Goal: Use online tool/utility

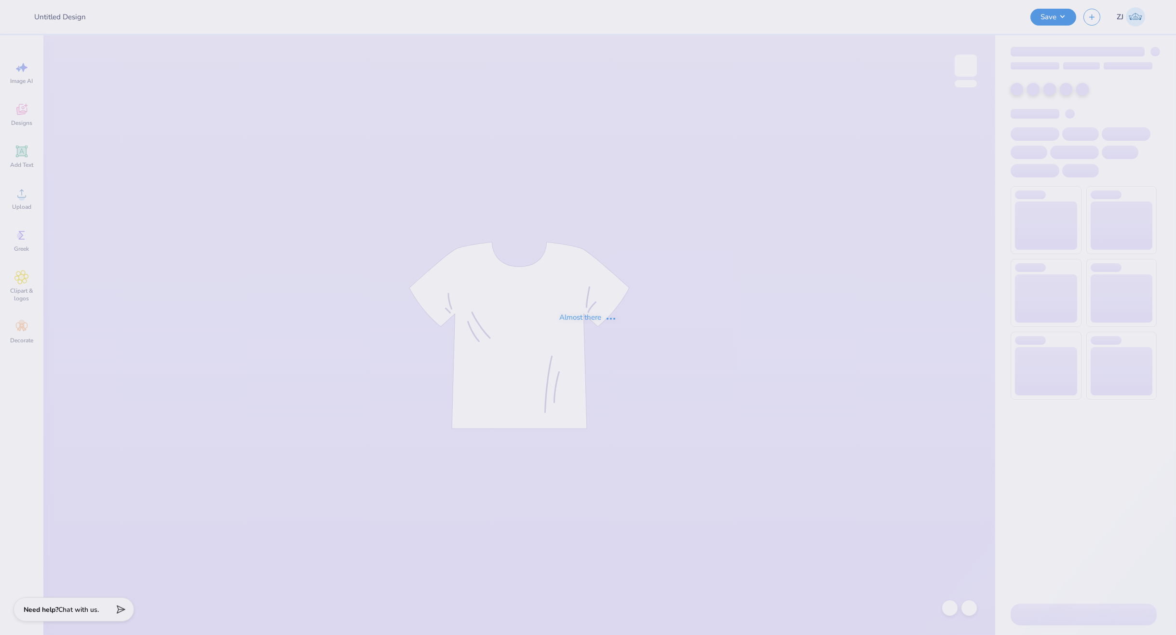
type input "EWB Gen Merch order"
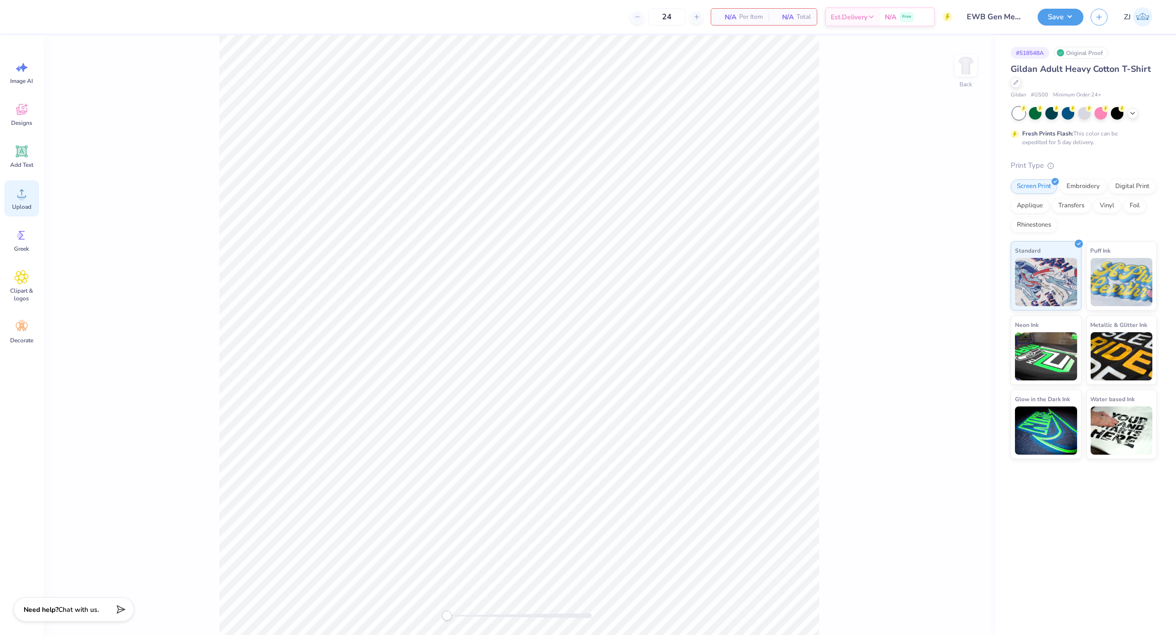
click at [19, 200] on icon at bounding box center [21, 193] width 14 height 14
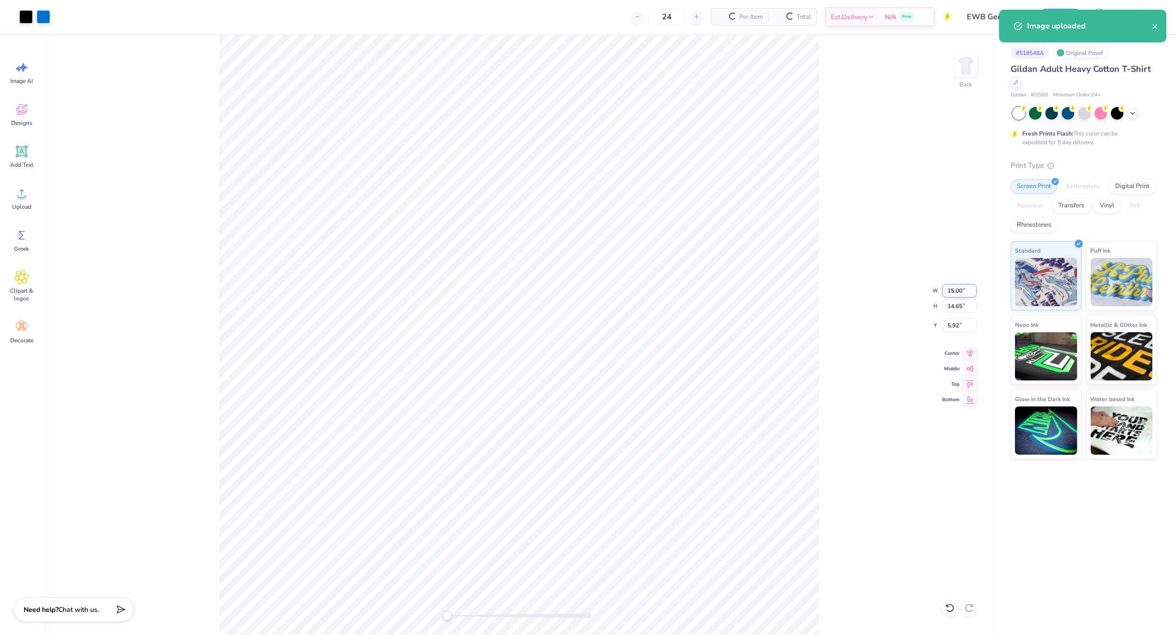
click at [966, 289] on input "15.00" at bounding box center [959, 291] width 35 height 14
type input "3.50"
type input "3.42"
type input "11.54"
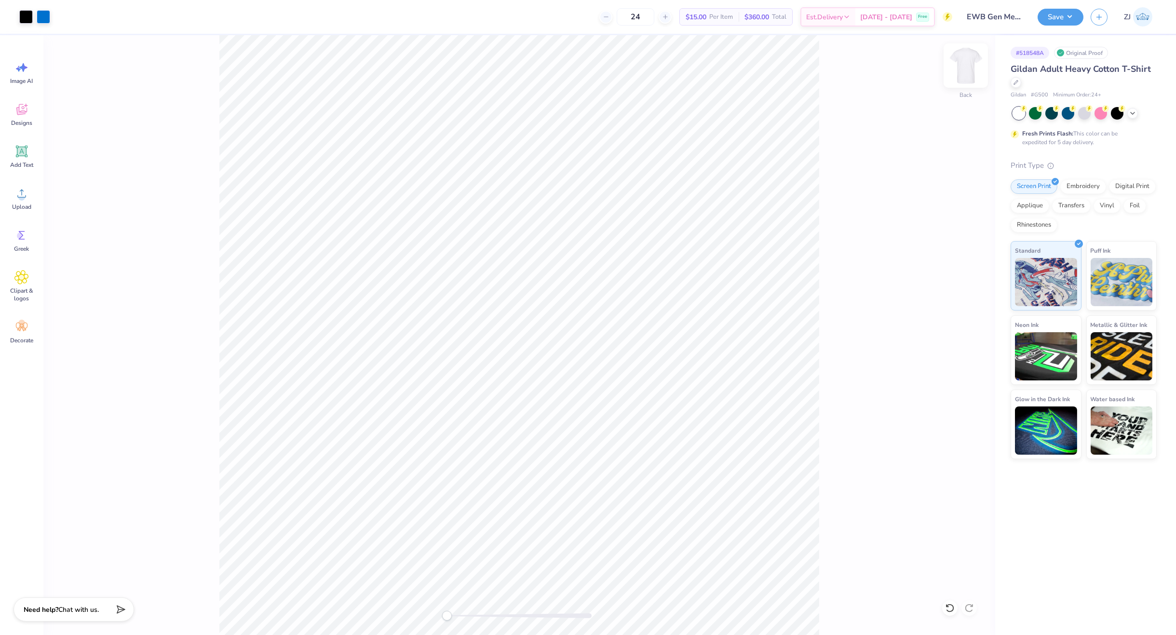
click at [970, 67] on img at bounding box center [965, 65] width 39 height 39
click at [27, 196] on icon at bounding box center [21, 193] width 14 height 14
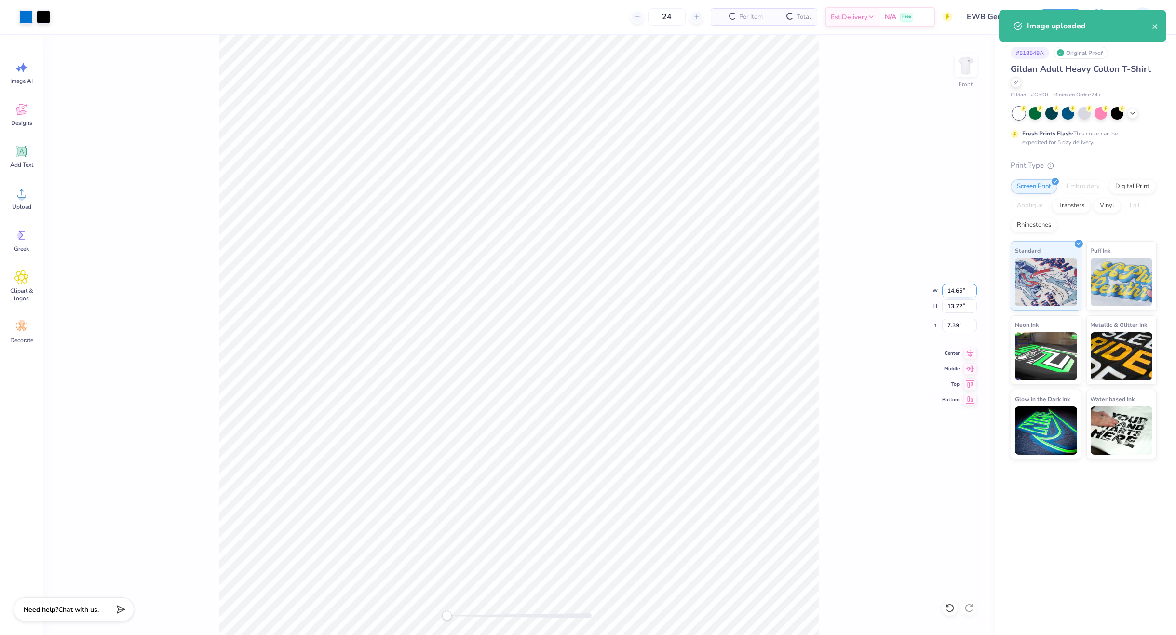
click at [952, 284] on input "14.65" at bounding box center [959, 291] width 35 height 14
type input "12.00"
type input "11.24"
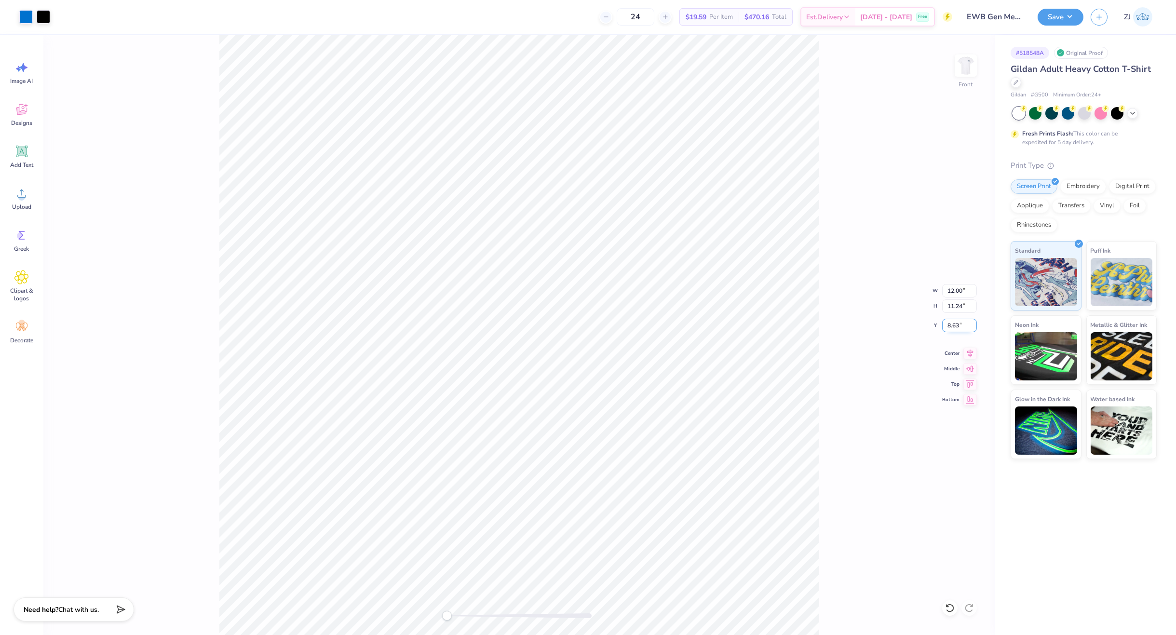
click at [958, 329] on input "8.63" at bounding box center [959, 326] width 35 height 14
type input "3"
click at [1062, 19] on button "Save" at bounding box center [1061, 15] width 46 height 17
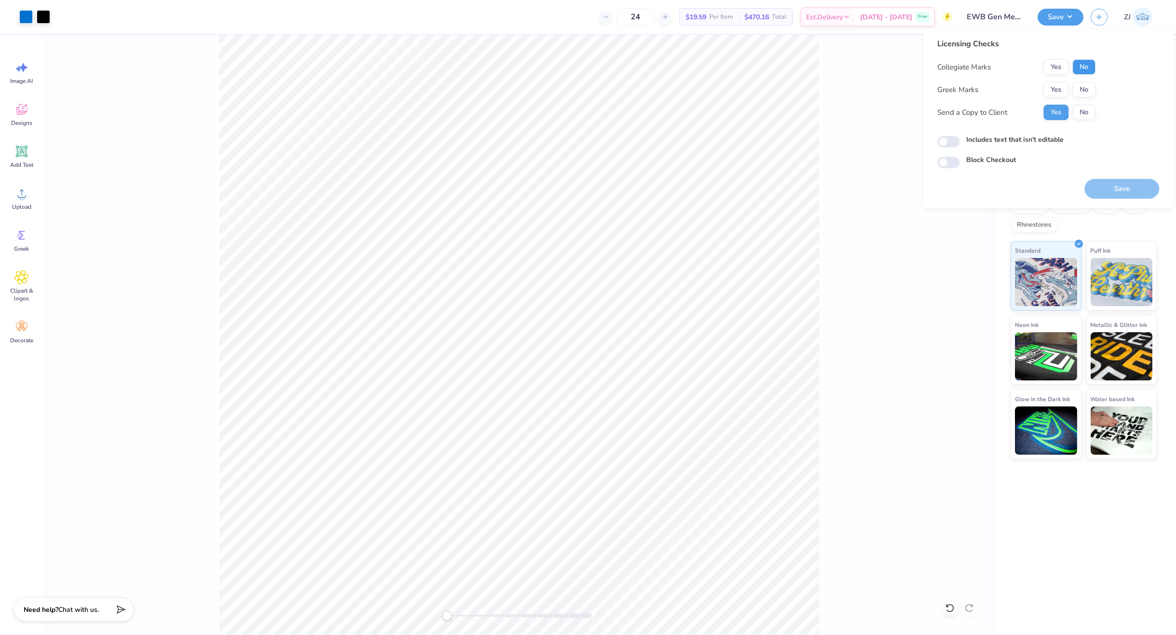
click at [1080, 72] on button "No" at bounding box center [1083, 66] width 23 height 15
click at [1086, 95] on button "No" at bounding box center [1083, 89] width 23 height 15
click at [951, 143] on input "Includes text that isn't editable" at bounding box center [948, 142] width 22 height 12
checkbox input "true"
click at [1142, 186] on button "Save" at bounding box center [1121, 189] width 75 height 20
